Goal: Task Accomplishment & Management: Manage account settings

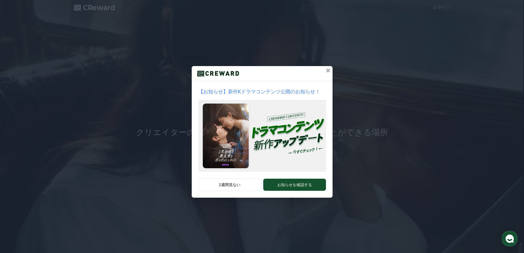
click at [326, 70] on icon at bounding box center [328, 70] width 7 height 7
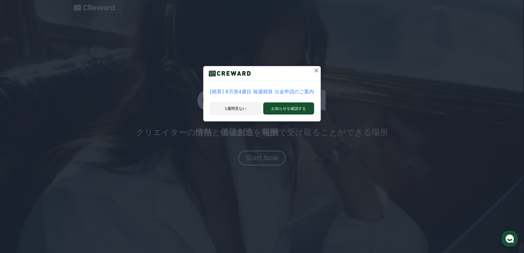
click at [242, 106] on button "1週間見ない" at bounding box center [235, 108] width 51 height 13
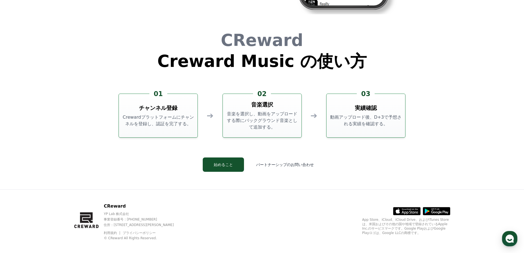
scroll to position [1491, 0]
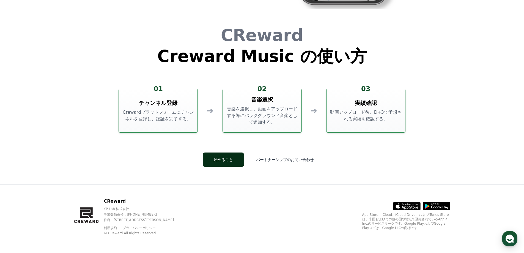
click at [237, 163] on button "始めること" at bounding box center [223, 159] width 41 height 14
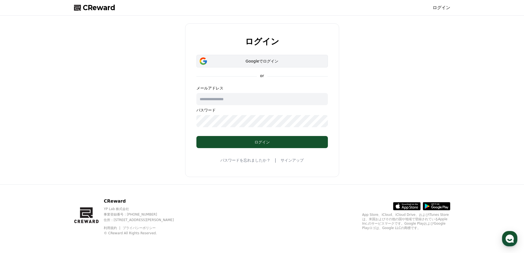
click at [261, 63] on div "Googleでログイン" at bounding box center [262, 61] width 116 height 6
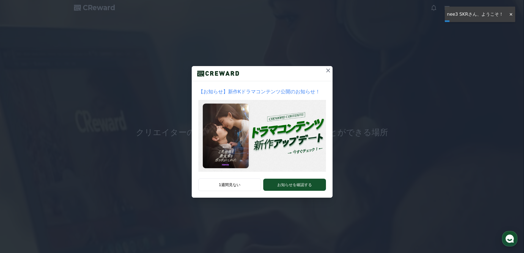
click at [326, 68] on icon at bounding box center [328, 70] width 7 height 7
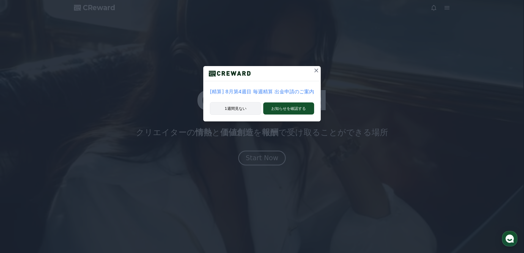
click at [245, 110] on button "1週間見ない" at bounding box center [235, 108] width 51 height 13
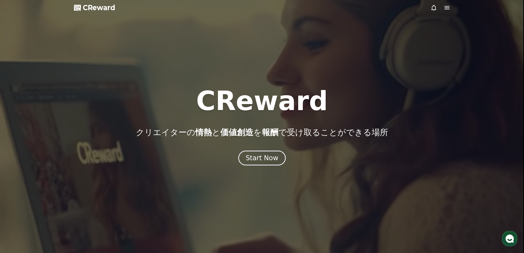
click at [433, 9] on icon at bounding box center [434, 7] width 7 height 7
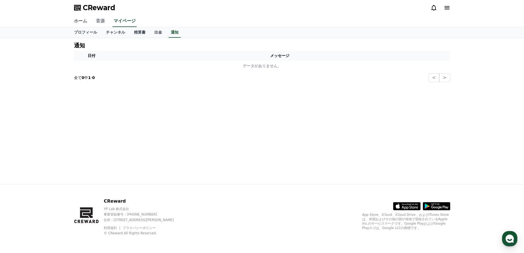
click at [95, 23] on link "音源" at bounding box center [101, 21] width 18 height 12
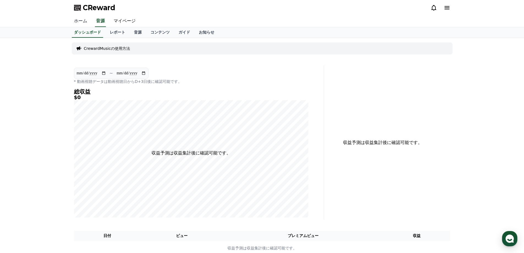
click at [82, 22] on link "ホーム" at bounding box center [81, 21] width 22 height 12
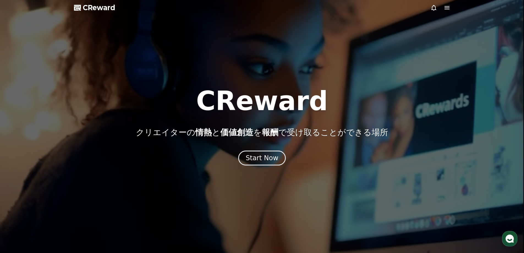
click at [447, 7] on icon at bounding box center [447, 7] width 5 height 3
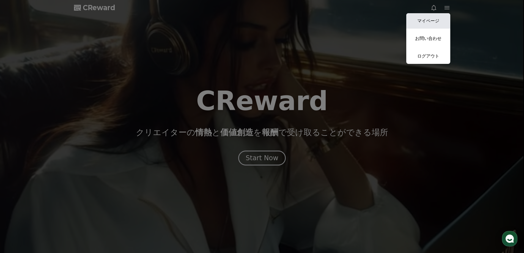
click at [434, 22] on link "マイページ" at bounding box center [428, 20] width 44 height 15
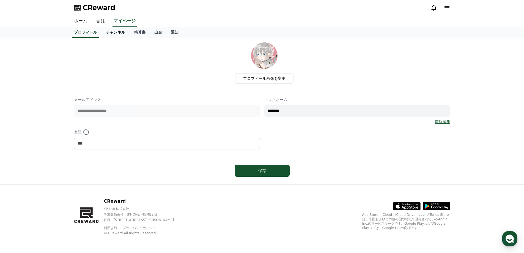
click at [103, 33] on link "チャンネル" at bounding box center [116, 32] width 28 height 10
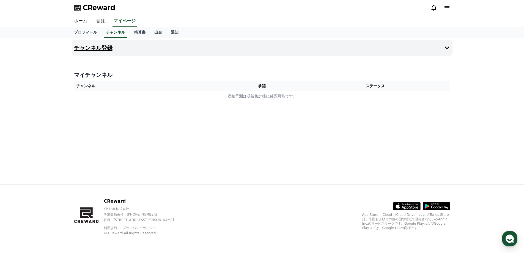
click at [206, 52] on button "チャンネル登録" at bounding box center [262, 47] width 381 height 15
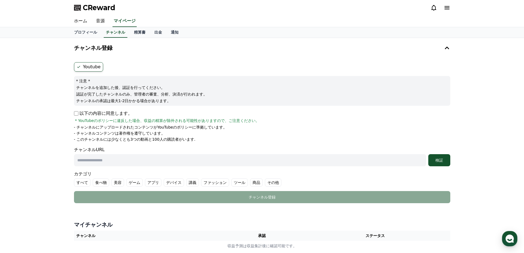
click at [123, 163] on input "text" at bounding box center [250, 160] width 352 height 12
paste input "**********"
type input "**********"
click at [445, 161] on div "検証" at bounding box center [440, 160] width 18 height 6
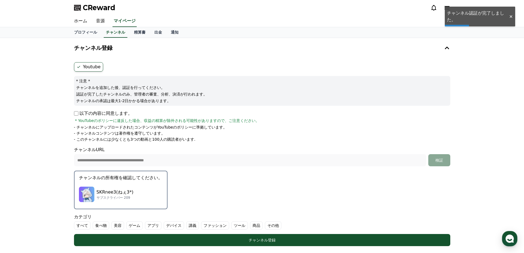
scroll to position [55, 0]
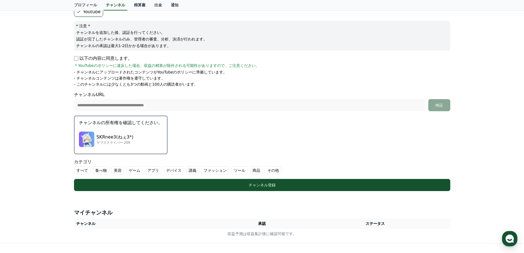
click at [130, 133] on div "SKRnee3(ねぇ3*) サブスクライバー 209" at bounding box center [121, 139] width 84 height 22
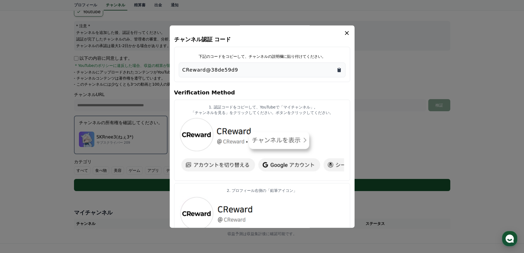
click at [340, 70] on icon "Copy to clipboard" at bounding box center [339, 70] width 3 height 4
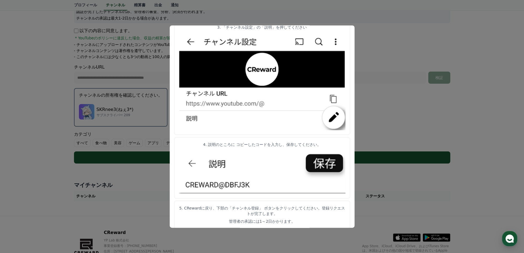
scroll to position [114, 0]
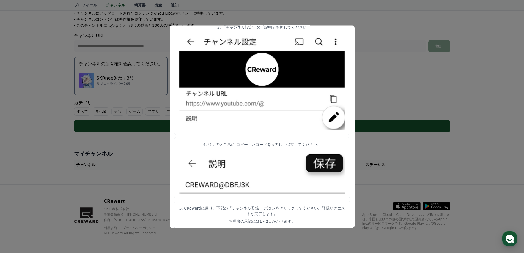
click at [410, 100] on button "close modal" at bounding box center [262, 126] width 524 height 253
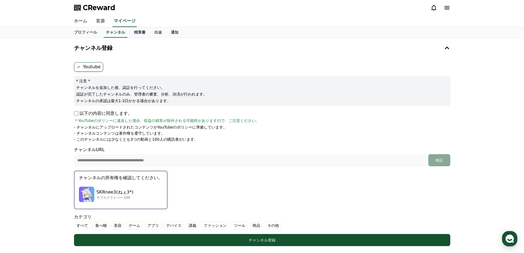
scroll to position [110, 0]
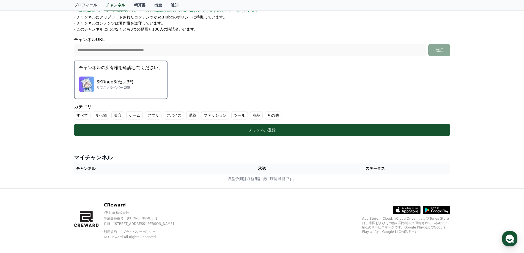
click at [127, 85] on div "SKRnee3(ねぇ3*) サブスクライバー 209" at bounding box center [121, 84] width 84 height 22
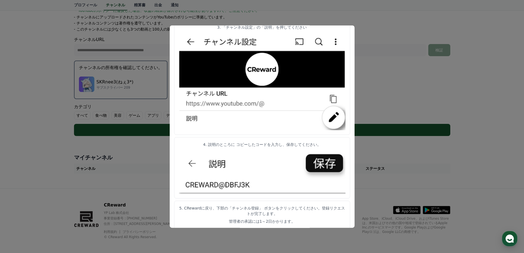
scroll to position [114, 0]
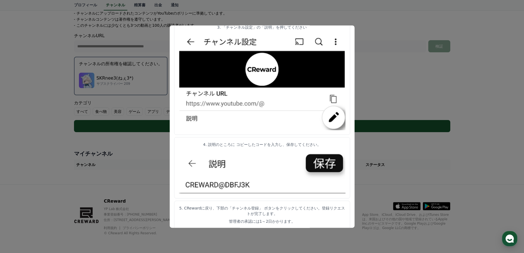
click at [381, 84] on button "close modal" at bounding box center [262, 126] width 524 height 253
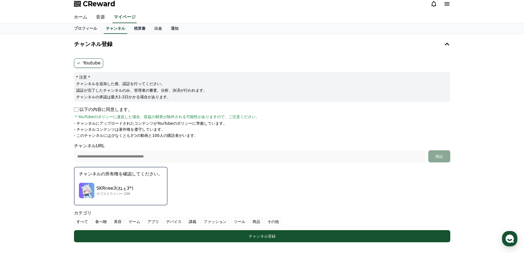
scroll to position [0, 0]
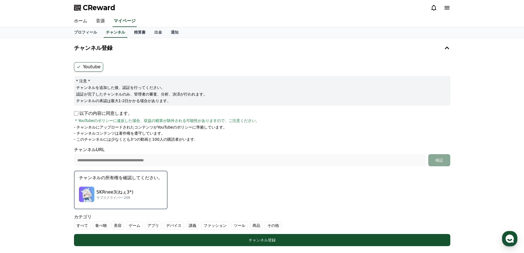
click at [126, 184] on div "SKRnee3(ねぇ3*) サブスクライバー 209" at bounding box center [121, 194] width 84 height 22
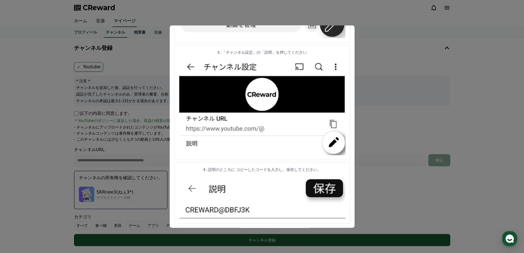
scroll to position [245, 0]
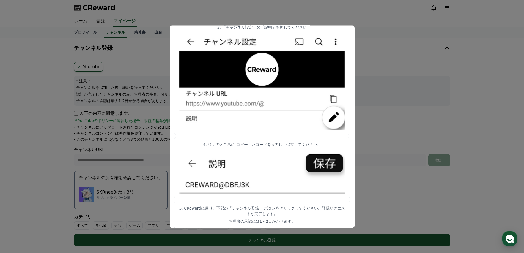
click at [369, 60] on button "close modal" at bounding box center [262, 126] width 524 height 253
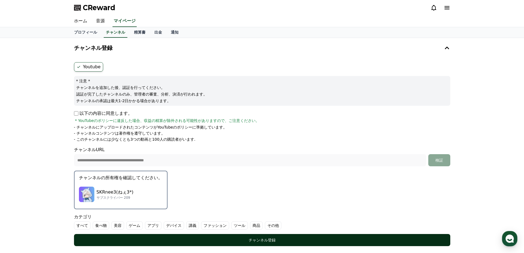
click at [259, 244] on button "チャンネル登録" at bounding box center [262, 240] width 376 height 12
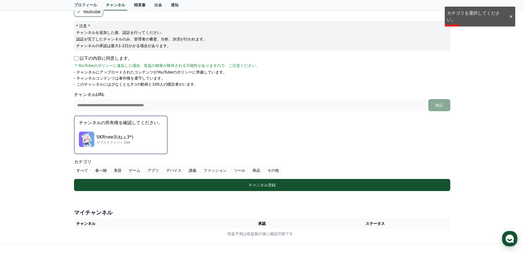
scroll to position [110, 0]
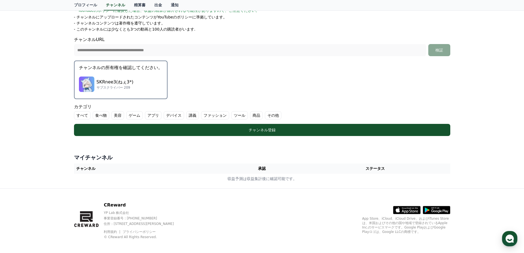
click at [131, 116] on label "ゲーム" at bounding box center [134, 115] width 17 height 8
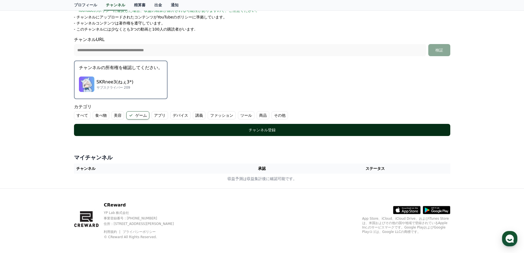
click at [246, 131] on div "チャンネル登録" at bounding box center [262, 130] width 354 height 6
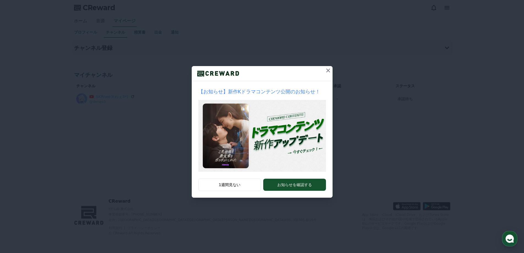
drag, startPoint x: 327, startPoint y: 69, endPoint x: 322, endPoint y: 72, distance: 5.3
click at [327, 70] on icon at bounding box center [328, 70] width 7 height 7
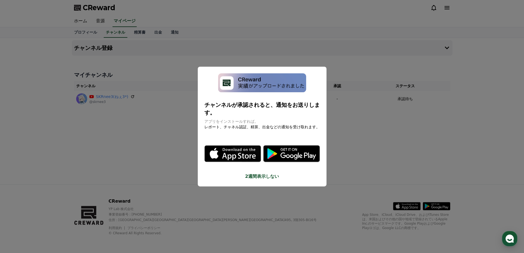
click at [265, 173] on button "2週間表示しない" at bounding box center [262, 176] width 116 height 7
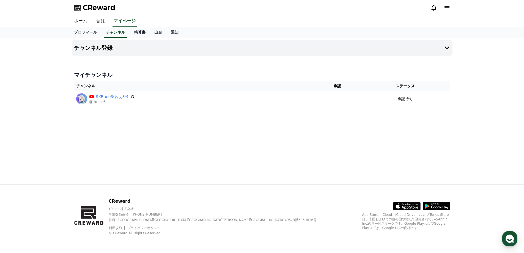
click at [130, 34] on link "精算書" at bounding box center [140, 32] width 20 height 10
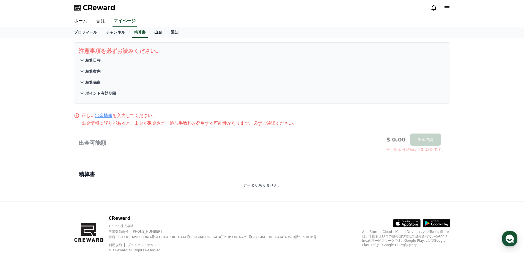
click at [152, 35] on link "出金" at bounding box center [158, 32] width 17 height 10
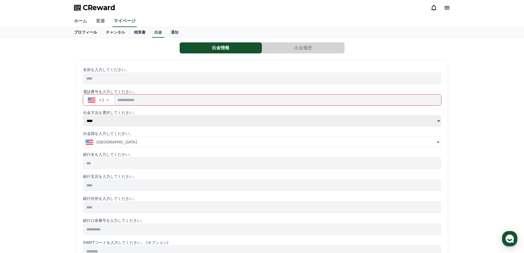
click at [86, 34] on link "プロフィール" at bounding box center [86, 32] width 32 height 10
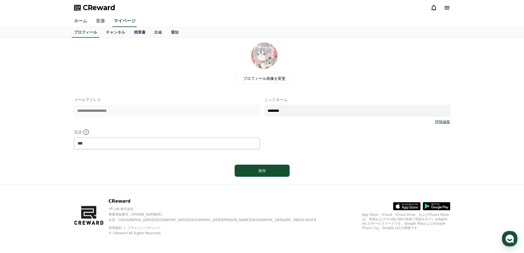
click at [447, 10] on icon at bounding box center [447, 7] width 7 height 7
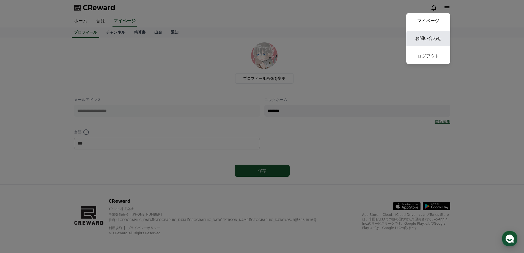
click at [427, 37] on link "お問い合わせ" at bounding box center [428, 38] width 44 height 15
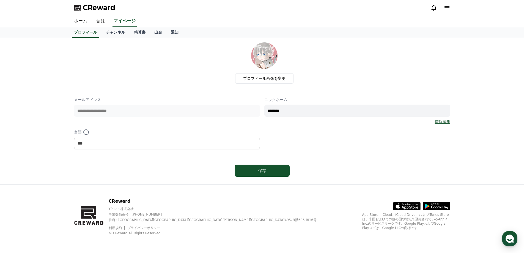
click at [432, 10] on icon at bounding box center [434, 7] width 7 height 7
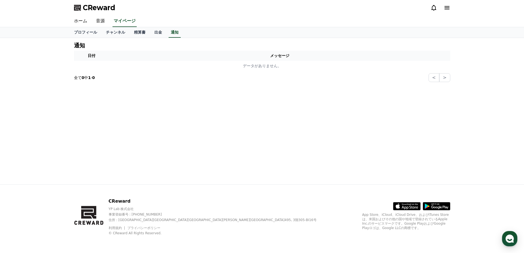
click at [447, 8] on icon at bounding box center [447, 7] width 5 height 3
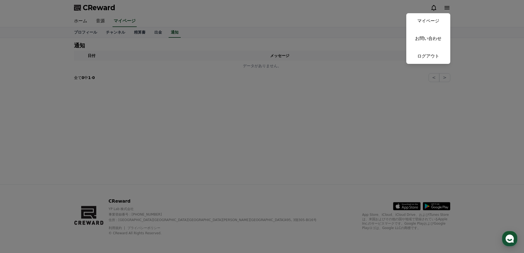
click at [149, 71] on button "close" at bounding box center [262, 126] width 524 height 253
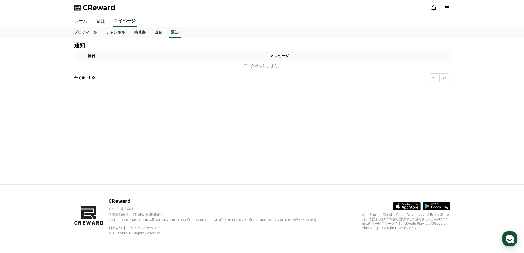
click at [117, 19] on link "マイページ" at bounding box center [125, 21] width 24 height 12
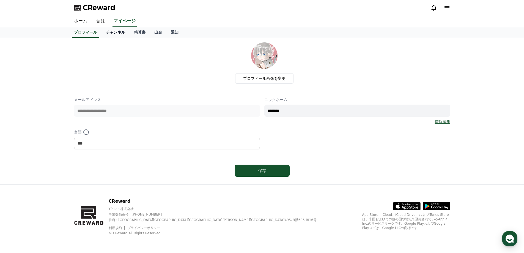
click at [102, 32] on link "チャンネル" at bounding box center [116, 32] width 28 height 10
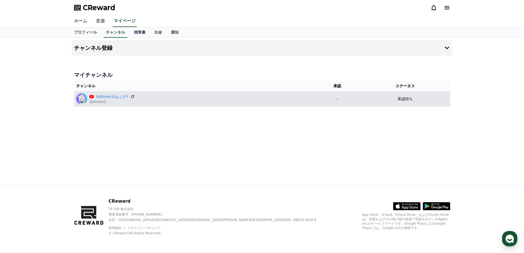
click at [149, 100] on div "SKRnee3(ねぇ3*) @skrnee3" at bounding box center [194, 98] width 236 height 11
click at [130, 96] on icon at bounding box center [132, 96] width 5 height 5
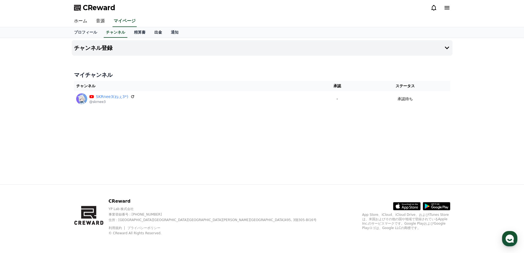
click at [150, 34] on link "出金" at bounding box center [158, 32] width 17 height 10
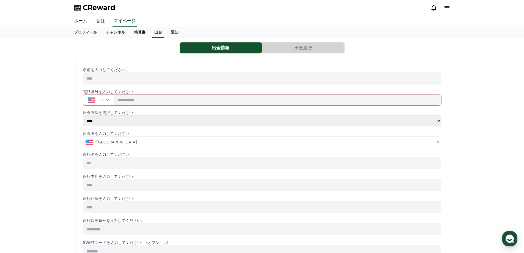
click at [130, 33] on link "精算書" at bounding box center [140, 32] width 20 height 10
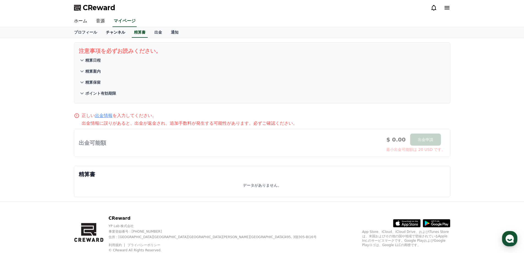
click at [106, 34] on link "チャンネル" at bounding box center [116, 32] width 28 height 10
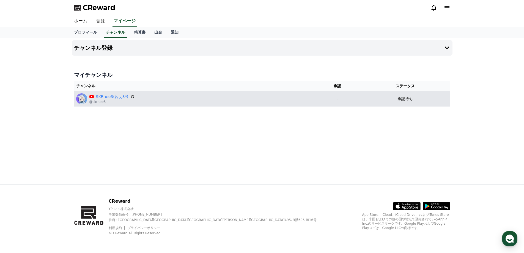
click at [299, 102] on div "SKRnee3(ねぇ3*) @skrnee3" at bounding box center [194, 98] width 236 height 11
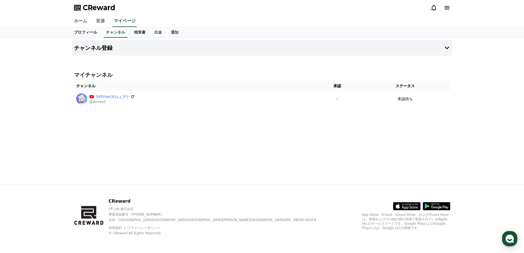
click at [82, 31] on link "プロフィール" at bounding box center [86, 32] width 32 height 10
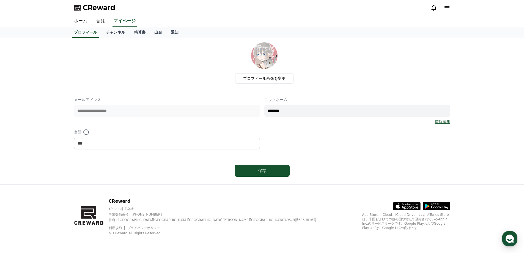
click at [447, 7] on icon at bounding box center [447, 7] width 5 height 3
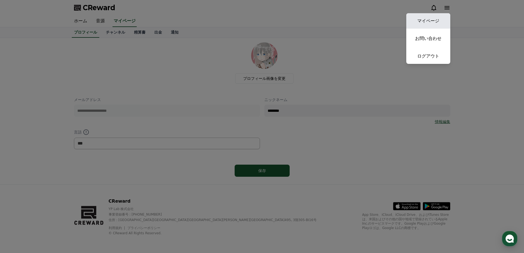
click at [431, 21] on link "マイページ" at bounding box center [428, 20] width 44 height 15
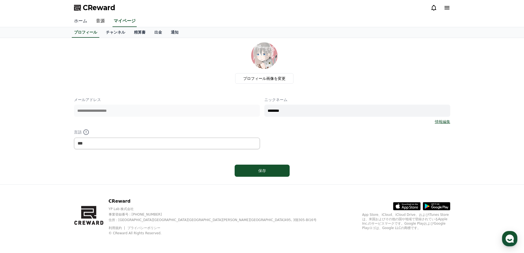
click at [80, 21] on link "ホーム" at bounding box center [81, 21] width 22 height 12
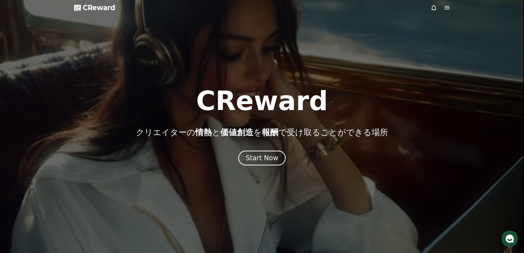
click at [450, 8] on div at bounding box center [262, 126] width 524 height 253
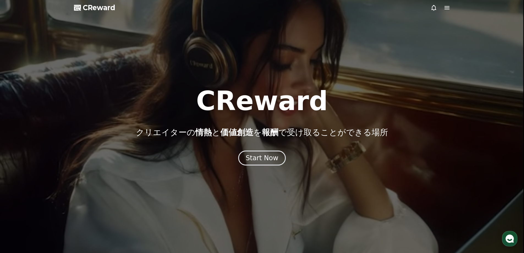
click at [447, 6] on icon at bounding box center [447, 7] width 5 height 3
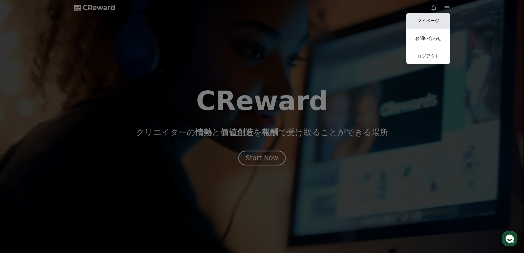
click at [430, 24] on link "マイページ" at bounding box center [428, 20] width 44 height 15
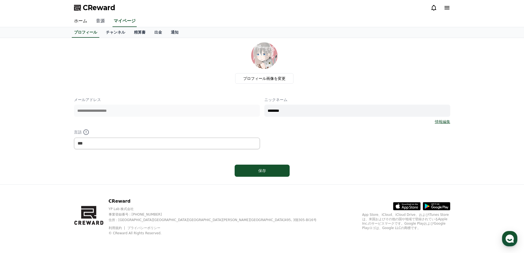
click at [97, 20] on link "音源" at bounding box center [101, 21] width 18 height 12
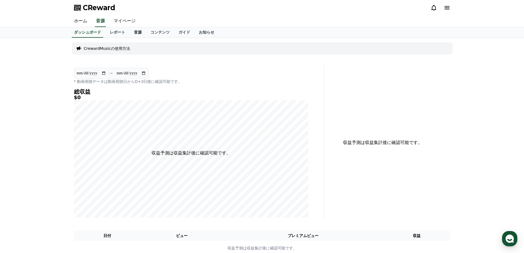
click at [130, 35] on link "音源" at bounding box center [138, 32] width 17 height 10
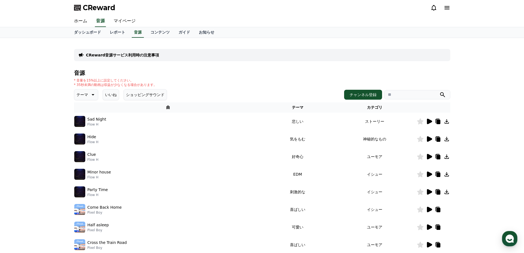
click at [430, 122] on icon at bounding box center [429, 122] width 5 height 6
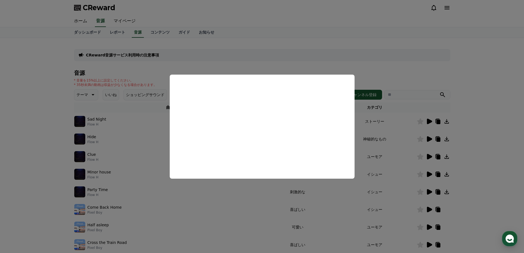
click at [379, 64] on button "close modal" at bounding box center [262, 126] width 524 height 253
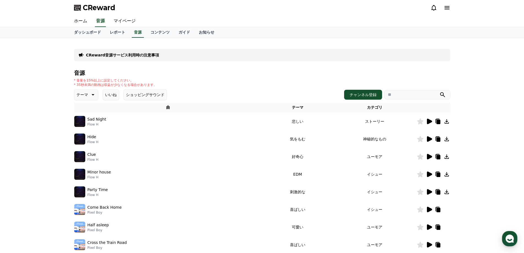
click at [134, 55] on p "CReward音源サービス利用時の注意事項" at bounding box center [122, 55] width 73 height 6
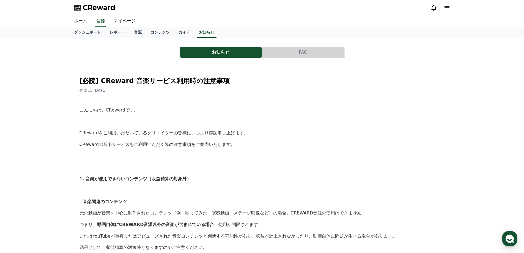
click at [78, 20] on link "ホーム" at bounding box center [81, 21] width 22 height 12
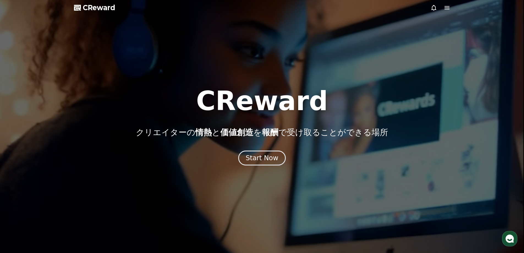
click at [450, 7] on icon at bounding box center [447, 7] width 7 height 7
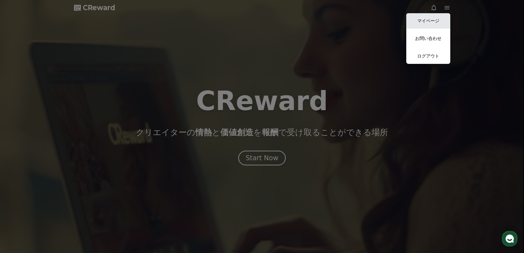
click at [433, 20] on link "マイページ" at bounding box center [428, 20] width 44 height 15
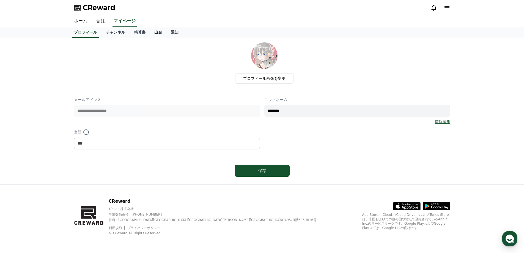
click at [150, 30] on link "出金" at bounding box center [158, 32] width 17 height 10
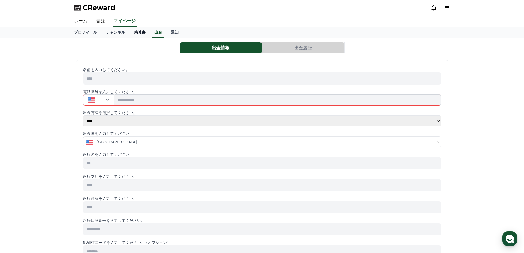
click at [131, 31] on link "精算書" at bounding box center [140, 32] width 20 height 10
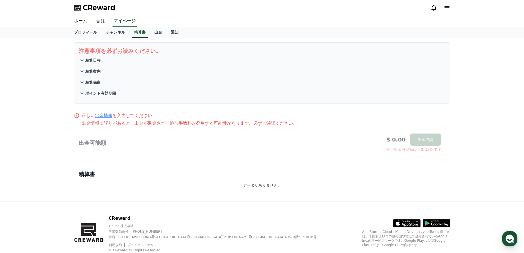
click at [97, 59] on p "精算日程" at bounding box center [92, 61] width 15 height 6
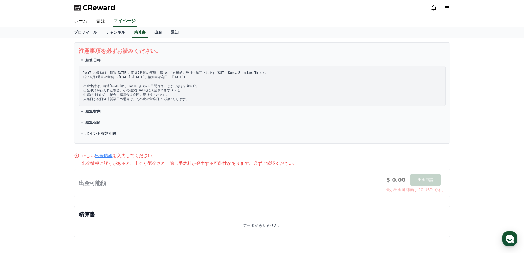
click at [98, 112] on p "精算案内" at bounding box center [92, 112] width 15 height 6
